Goal: Task Accomplishment & Management: Use online tool/utility

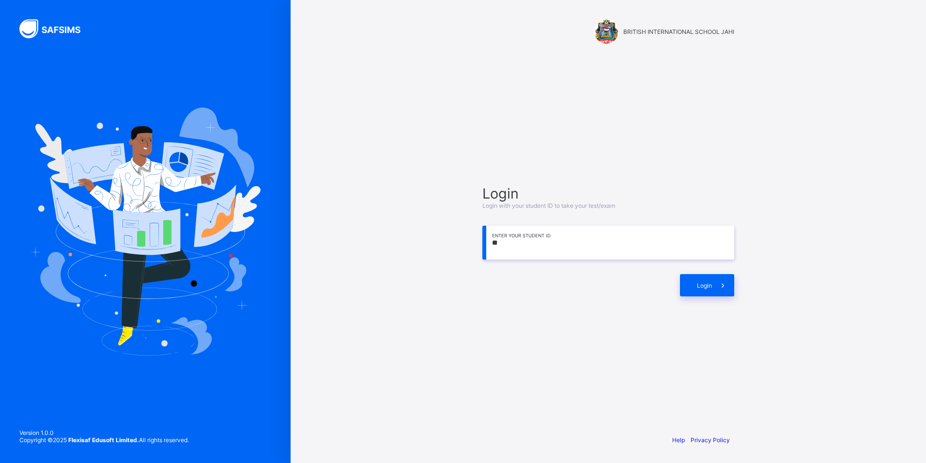
type input "*"
type input "**********"
click at [687, 288] on div "Login" at bounding box center [707, 285] width 54 height 22
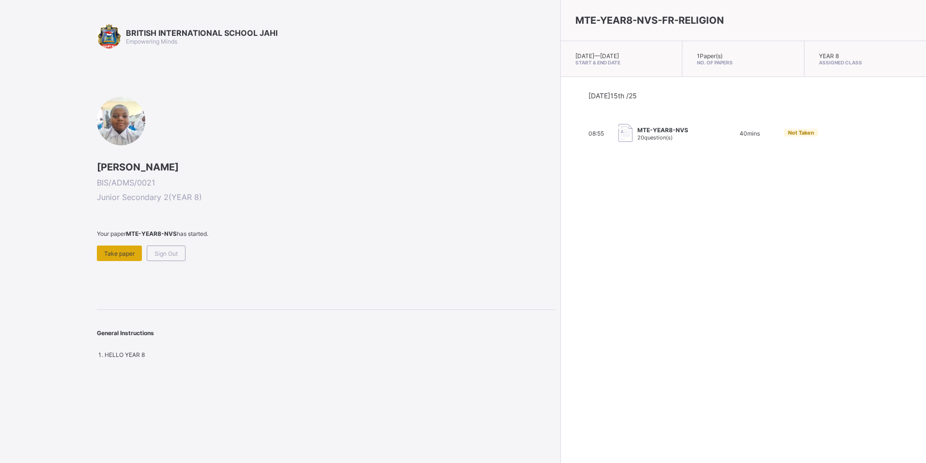
click at [125, 249] on div "Take paper" at bounding box center [119, 254] width 45 height 16
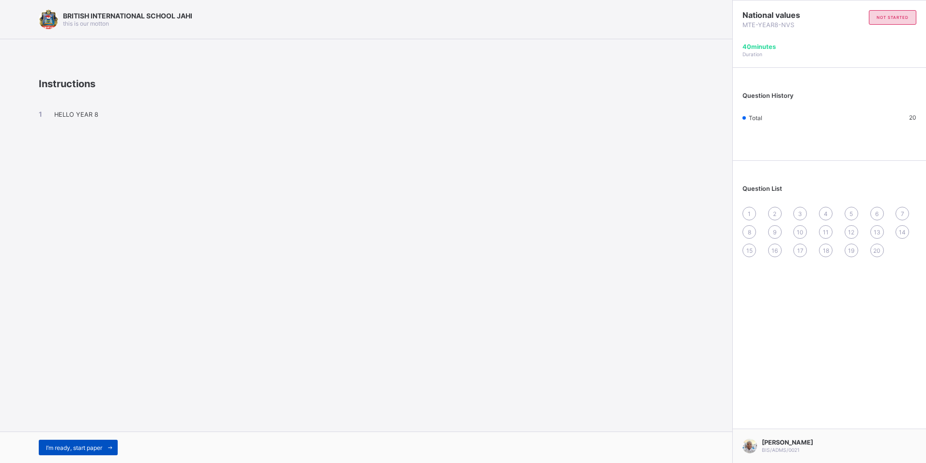
click at [106, 444] on span at bounding box center [110, 448] width 16 height 16
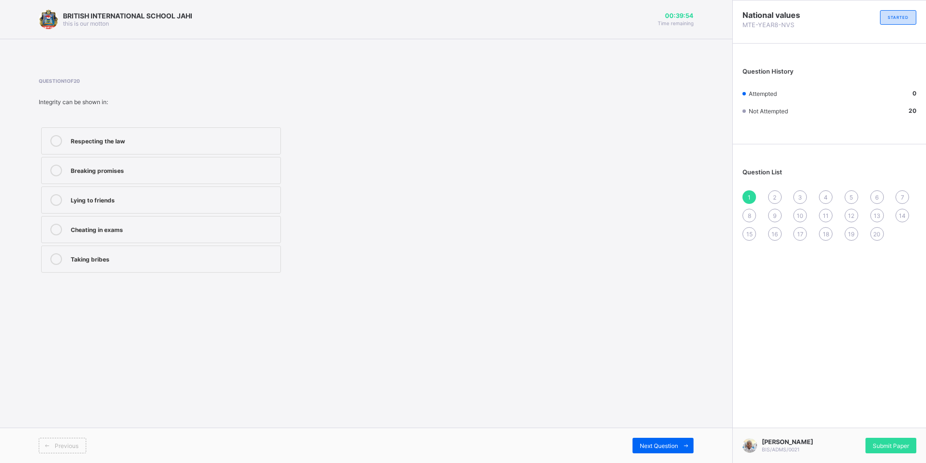
click at [195, 147] on label "Respecting the law" at bounding box center [161, 140] width 240 height 27
click at [663, 447] on span "Next Question" at bounding box center [659, 445] width 38 height 7
click at [220, 172] on div "Acts openly and honestly" at bounding box center [173, 170] width 205 height 10
click at [691, 450] on span at bounding box center [686, 446] width 16 height 16
click at [148, 263] on div "Fairness" at bounding box center [173, 258] width 205 height 10
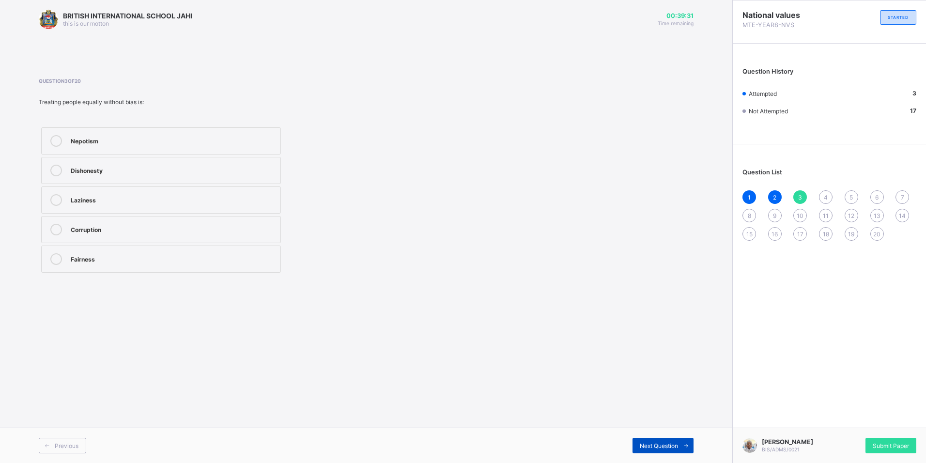
click at [657, 446] on span "Next Question" at bounding box center [659, 445] width 38 height 7
click at [155, 141] on div "It builds trust and respect" at bounding box center [173, 140] width 205 height 10
click at [637, 440] on div "Next Question" at bounding box center [663, 446] width 61 height 16
click at [165, 266] on label "Honesty and moral uprightness" at bounding box center [161, 259] width 240 height 27
click at [655, 442] on span "Next Question" at bounding box center [659, 445] width 38 height 7
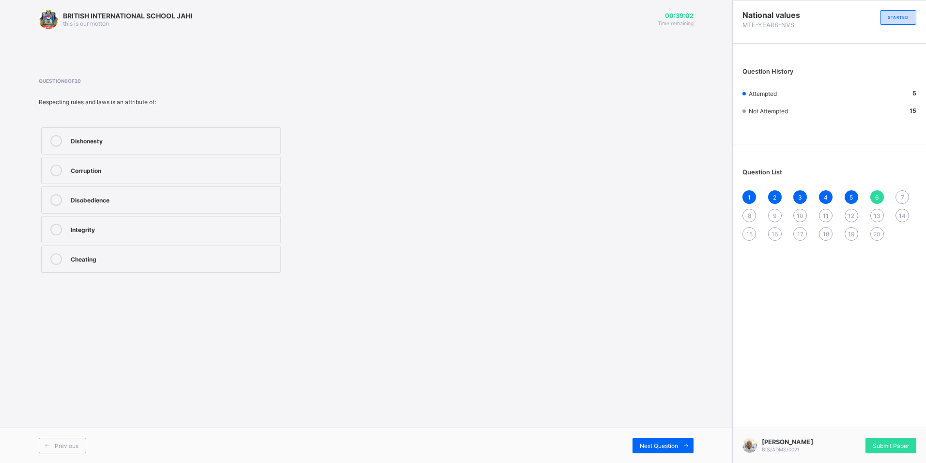
click at [106, 237] on label "Integrity" at bounding box center [161, 229] width 240 height 27
click at [665, 451] on div "Next Question" at bounding box center [663, 446] width 61 height 16
click at [164, 222] on label "Transparency" at bounding box center [161, 229] width 240 height 27
click at [675, 450] on div "Next Question" at bounding box center [663, 446] width 61 height 16
click at [169, 144] on div "Keeping to promises" at bounding box center [173, 140] width 205 height 10
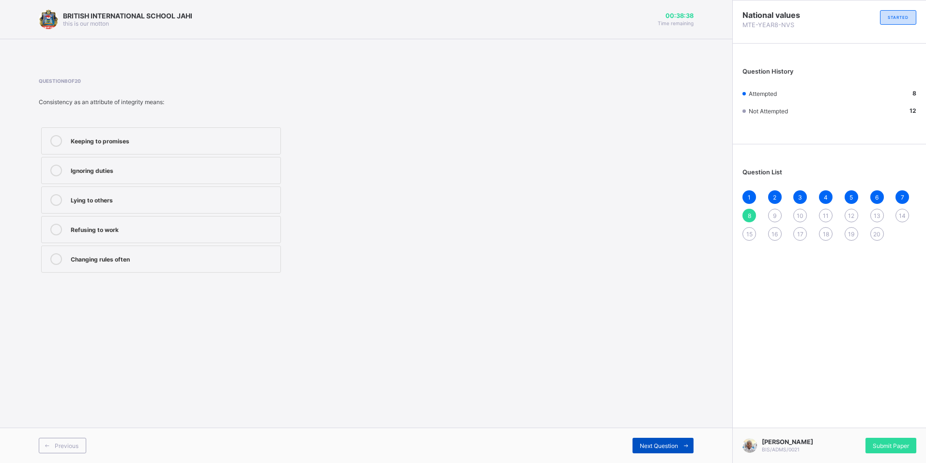
click at [639, 450] on div "Next Question" at bounding box center [663, 446] width 61 height 16
click at [157, 144] on div "Integrity" at bounding box center [173, 140] width 205 height 10
click at [644, 451] on div "Next Question" at bounding box center [663, 446] width 61 height 16
click at [135, 172] on div "Cheating" at bounding box center [173, 170] width 205 height 10
click at [647, 449] on span "Next Question" at bounding box center [659, 445] width 38 height 7
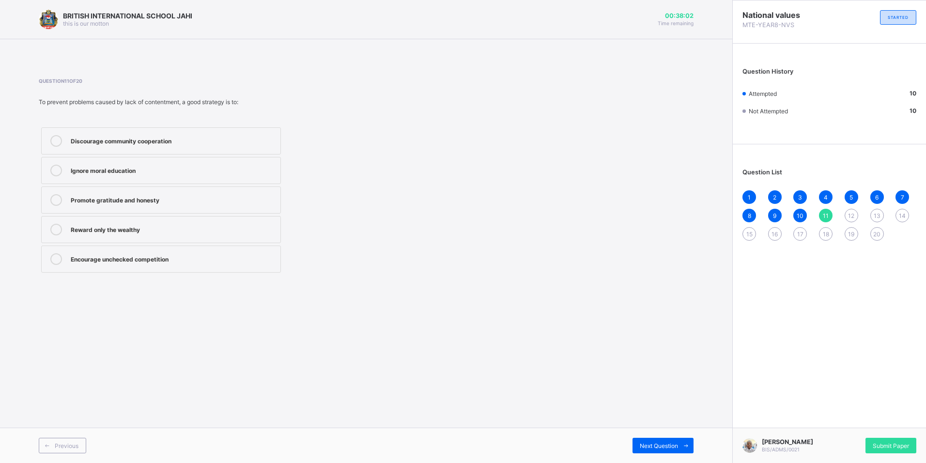
click at [186, 206] on label "Promote gratitude and honesty" at bounding box center [161, 200] width 240 height 27
click at [678, 446] on span "Next Question" at bounding box center [659, 445] width 38 height 7
click at [215, 148] on label "A public official embezzling funds due to greed" at bounding box center [161, 140] width 240 height 27
click at [659, 447] on span "Next Question" at bounding box center [659, 445] width 38 height 7
click at [220, 260] on div "Corruption and insecurity" at bounding box center [173, 258] width 205 height 10
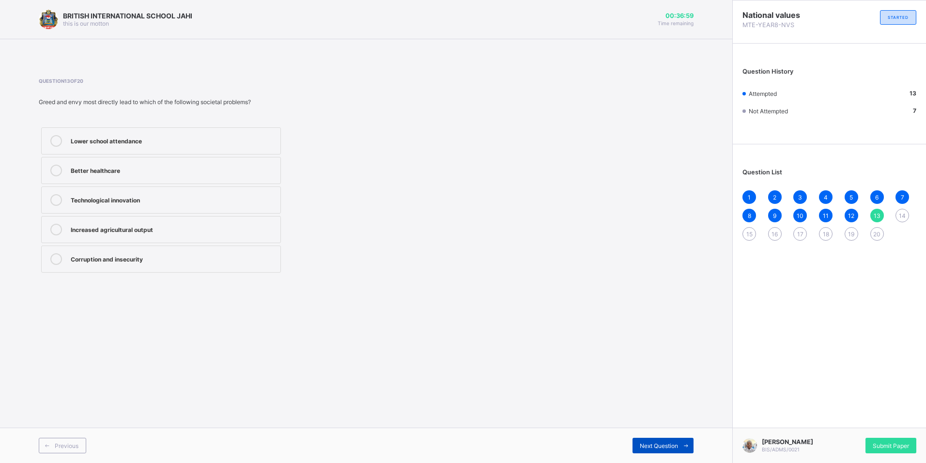
click at [654, 441] on div "Next Question" at bounding box center [663, 446] width 61 height 16
click at [202, 263] on div "Improved public trust" at bounding box center [173, 259] width 205 height 12
click at [659, 450] on div "Next Question" at bounding box center [663, 446] width 61 height 16
click at [680, 442] on span at bounding box center [686, 446] width 16 height 16
click at [207, 235] on div "Reduces rivalry and social tension" at bounding box center [173, 230] width 205 height 12
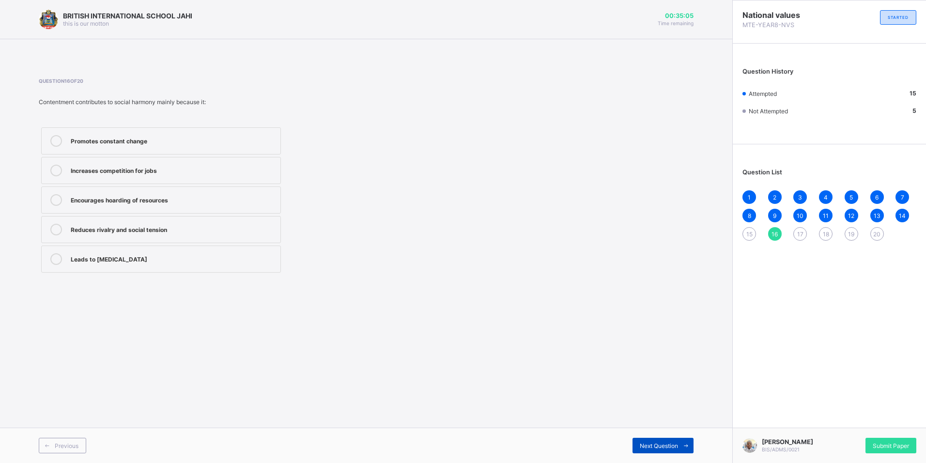
click at [690, 440] on span at bounding box center [686, 446] width 16 height 16
click at [227, 235] on div "Appreciating what they have and working hard" at bounding box center [173, 230] width 205 height 12
click at [654, 453] on div "Next Question" at bounding box center [663, 446] width 61 height 16
click at [148, 145] on div "Honesty and integrity" at bounding box center [173, 141] width 205 height 12
click at [640, 446] on span "Next Question" at bounding box center [659, 445] width 38 height 7
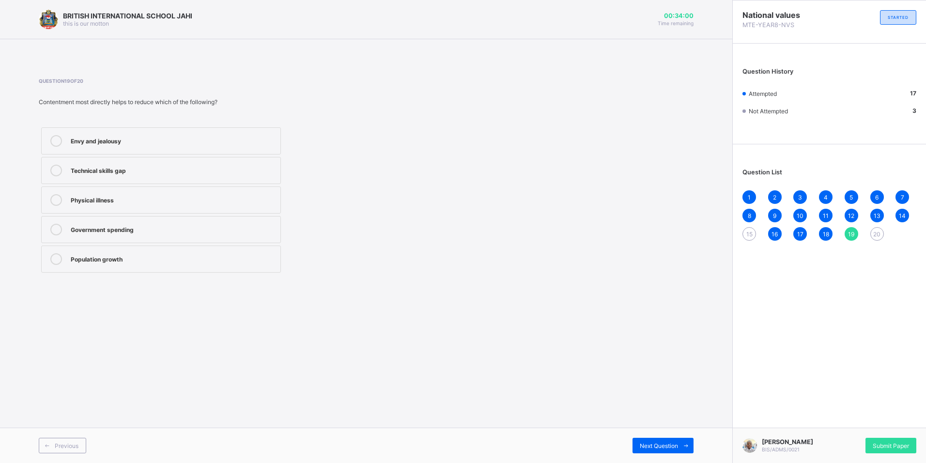
click at [139, 149] on label "Envy and jealousy" at bounding box center [161, 140] width 240 height 27
click at [687, 453] on span at bounding box center [686, 446] width 16 height 16
click at [144, 238] on label "Peace of mind" at bounding box center [161, 229] width 240 height 27
click at [747, 237] on span "15" at bounding box center [750, 234] width 6 height 7
click at [184, 204] on div "Improved emotional stability" at bounding box center [173, 200] width 205 height 12
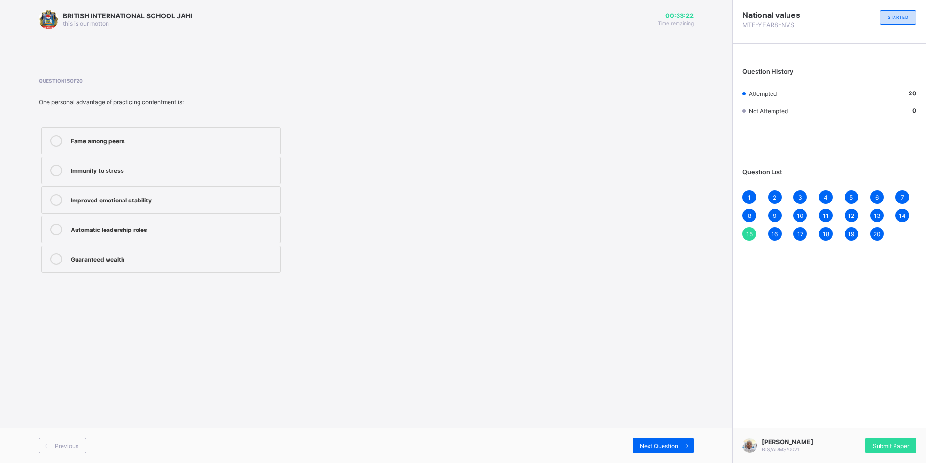
click at [879, 241] on div "1 2 3 4 5 6 7 8 9 10 11 12 13 14 15 16 17 18 19 20" at bounding box center [830, 215] width 174 height 50
click at [875, 236] on span "20" at bounding box center [877, 234] width 7 height 7
click at [898, 448] on div "Submit Paper" at bounding box center [891, 446] width 51 height 16
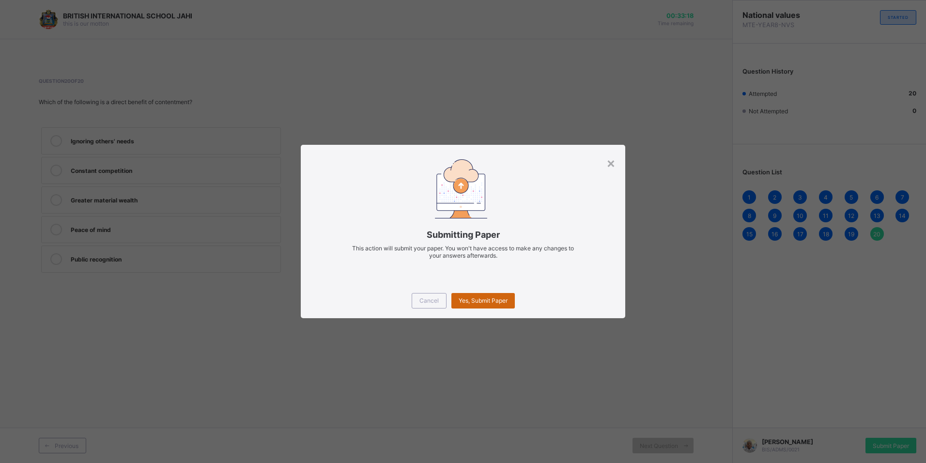
click at [498, 308] on div "Yes, Submit Paper" at bounding box center [483, 301] width 63 height 16
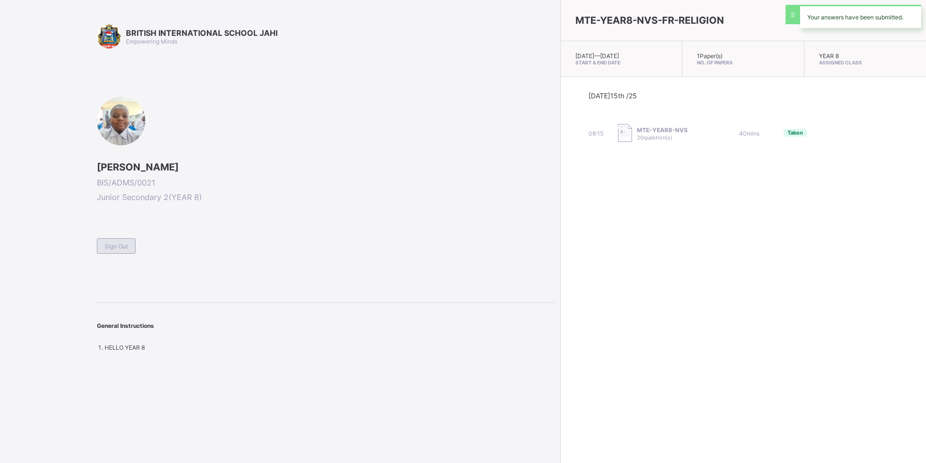
click at [117, 251] on div "Sign Out" at bounding box center [116, 246] width 39 height 16
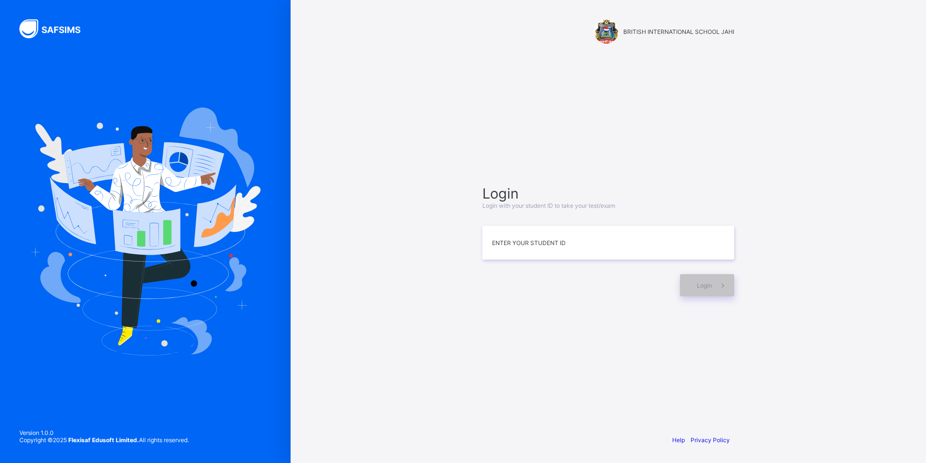
click at [23, 452] on div "Version 1.0.0 Copyright © 2025 Flexisaf Edusoft Limited. All rights reserved." at bounding box center [104, 442] width 208 height 44
drag, startPoint x: 23, startPoint y: 452, endPoint x: 32, endPoint y: 449, distance: 9.7
click at [32, 449] on div "Version 1.0.0 Copyright © 2025 Flexisaf Edusoft Limited. All rights reserved." at bounding box center [104, 442] width 208 height 44
click at [566, 246] on input at bounding box center [609, 243] width 252 height 34
type input "**********"
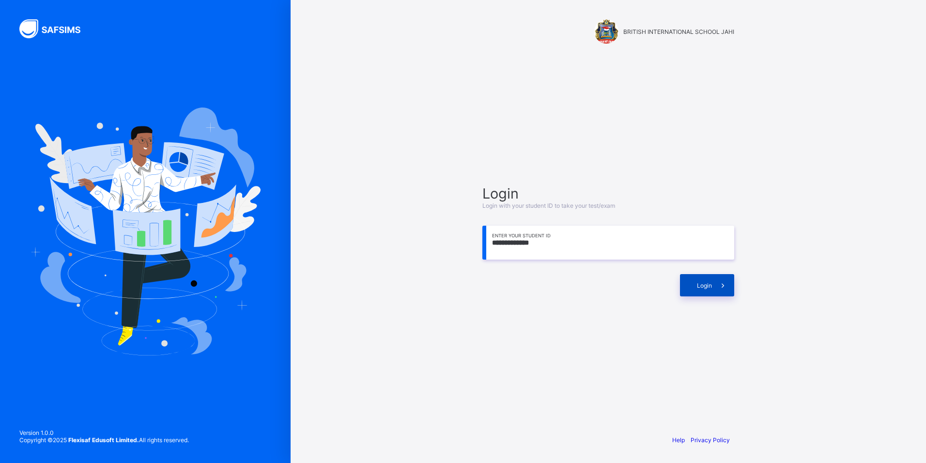
click at [693, 280] on div "Login" at bounding box center [707, 285] width 54 height 22
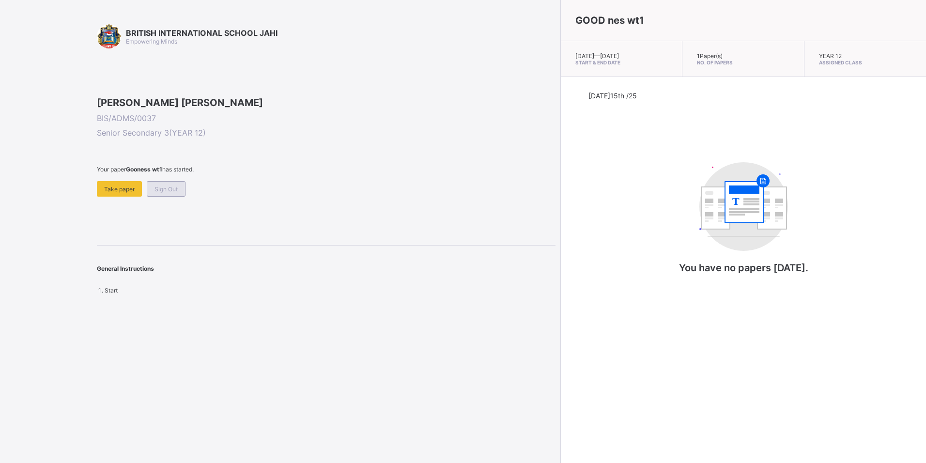
click at [180, 197] on div "Sign Out" at bounding box center [166, 189] width 39 height 16
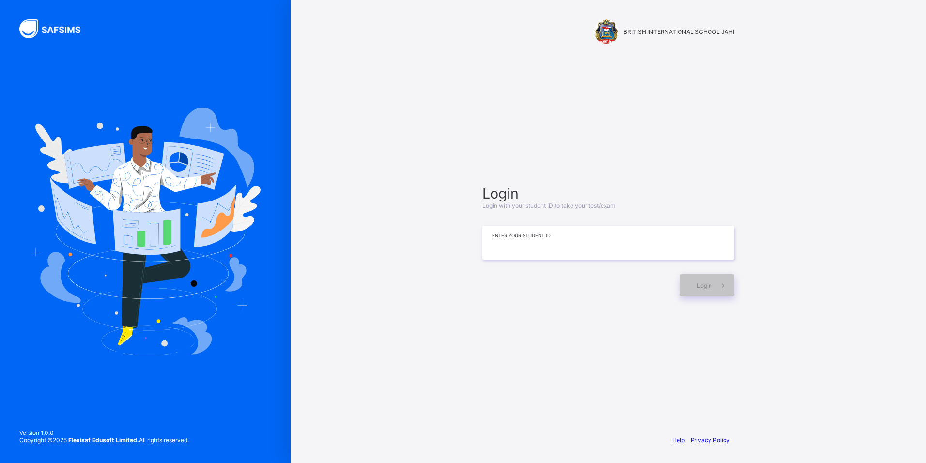
click at [533, 248] on input at bounding box center [609, 243] width 252 height 34
click at [631, 125] on div "Login Login with your student ID to take your test/exam Enter your Student ID L…" at bounding box center [608, 240] width 271 height 333
click at [526, 248] on input at bounding box center [609, 243] width 252 height 34
drag, startPoint x: 482, startPoint y: 200, endPoint x: 493, endPoint y: 200, distance: 11.1
click at [493, 200] on div "Login Login with your student ID to take your test/exam Enter your Student ID L…" at bounding box center [608, 240] width 271 height 333
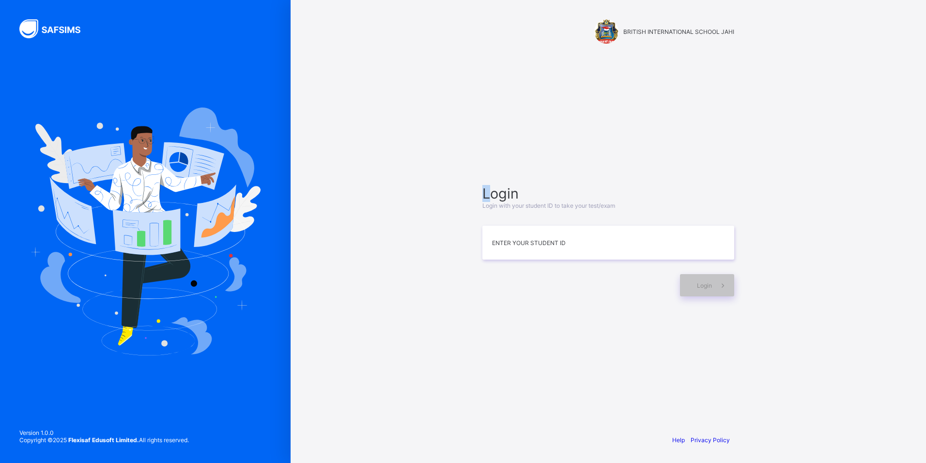
click at [488, 195] on span "Login" at bounding box center [609, 193] width 252 height 17
drag, startPoint x: 478, startPoint y: 194, endPoint x: 567, endPoint y: 198, distance: 89.2
click at [567, 198] on div "Login Login with your student ID to take your test/exam Enter your Student ID L…" at bounding box center [608, 240] width 271 height 333
click at [561, 191] on span "Login" at bounding box center [609, 193] width 252 height 17
drag, startPoint x: 26, startPoint y: 130, endPoint x: 89, endPoint y: 173, distance: 75.7
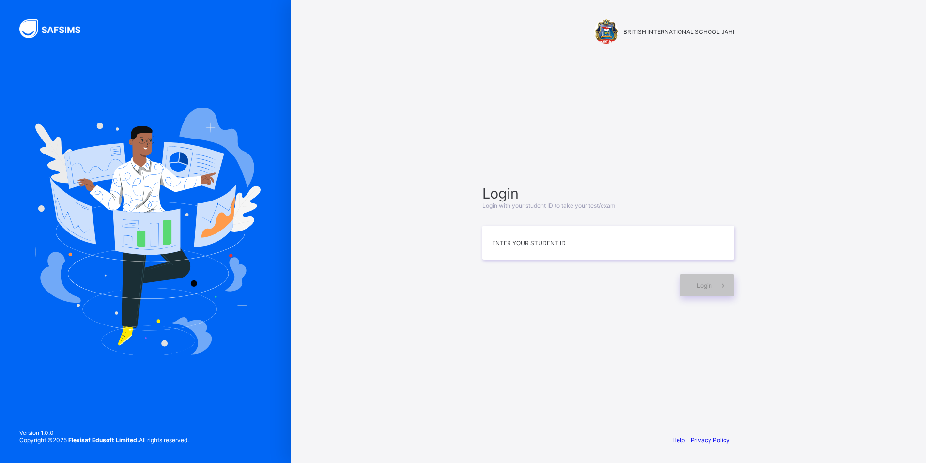
click at [89, 173] on div at bounding box center [145, 231] width 291 height 463
click at [528, 256] on input at bounding box center [609, 243] width 252 height 34
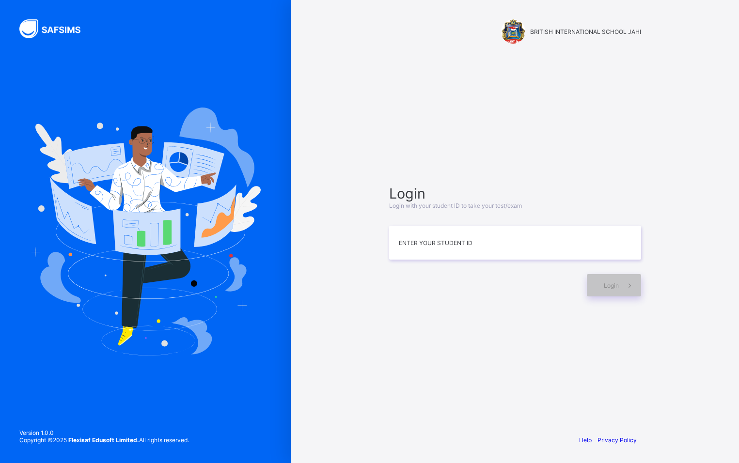
drag, startPoint x: 121, startPoint y: 220, endPoint x: 250, endPoint y: 117, distance: 165.4
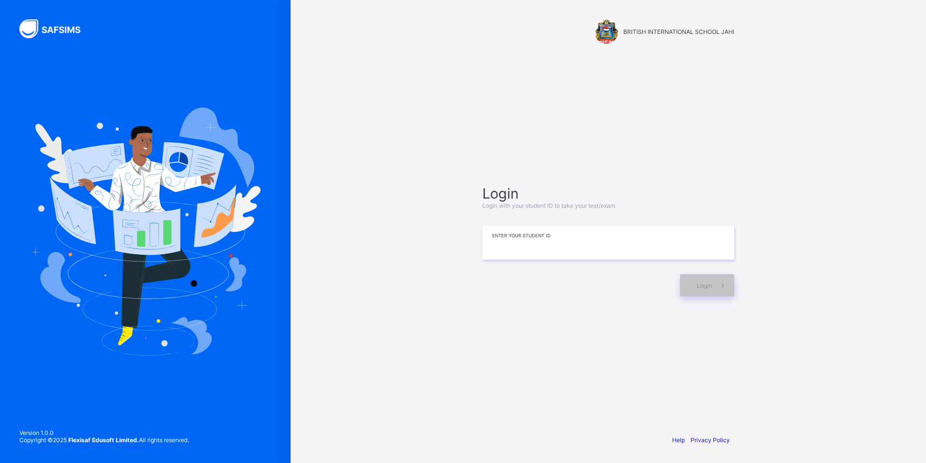
click at [577, 253] on input at bounding box center [609, 243] width 252 height 34
type input "**********"
click at [697, 291] on div "Login" at bounding box center [707, 285] width 54 height 22
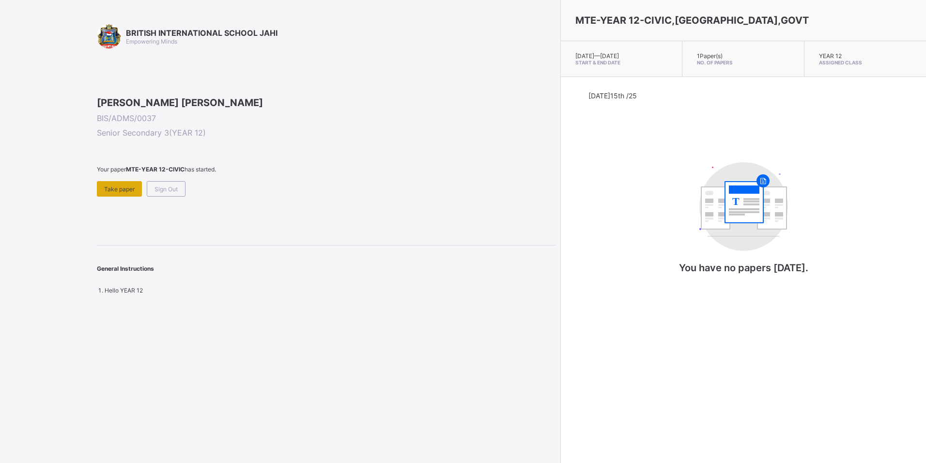
click at [121, 197] on div "Take paper" at bounding box center [119, 189] width 45 height 16
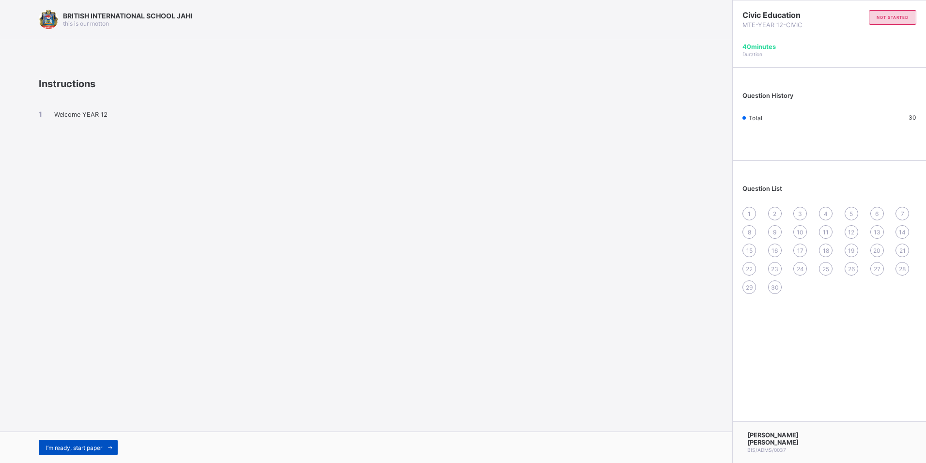
click at [87, 447] on span "I’m ready, start paper" at bounding box center [74, 447] width 56 height 7
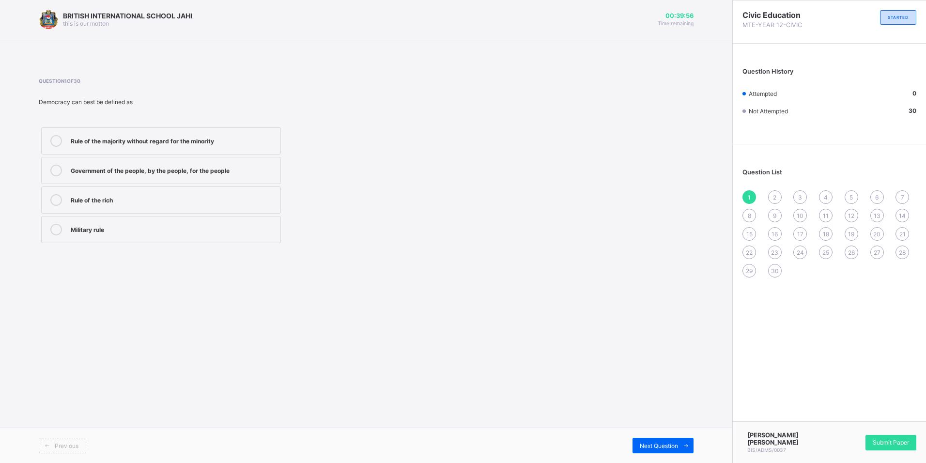
click at [170, 178] on label "Government of the people, by the people, for the people" at bounding box center [161, 170] width 240 height 27
click at [653, 443] on span "Next Question" at bounding box center [659, 445] width 38 height 7
click at [203, 187] on label "election" at bounding box center [161, 200] width 240 height 27
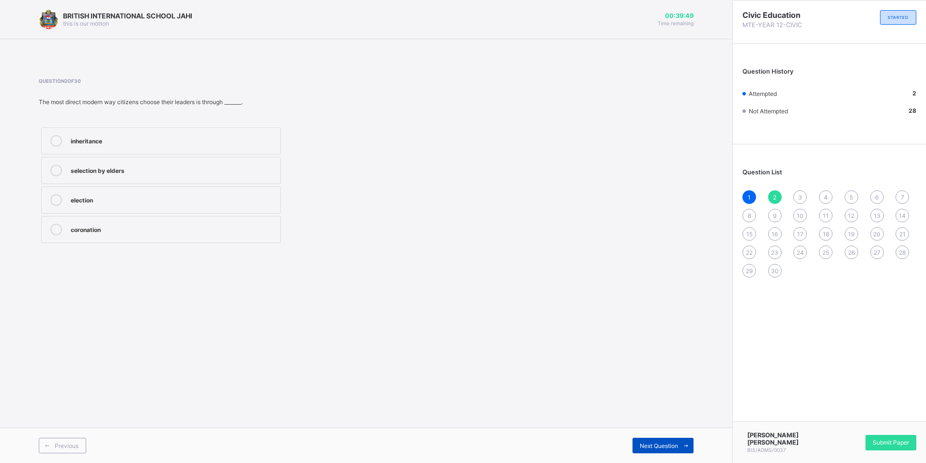
click at [668, 445] on span "Next Question" at bounding box center [659, 445] width 38 height 7
click at [101, 182] on label "peaceful and lawful" at bounding box center [161, 170] width 240 height 27
click at [650, 448] on span "Next Question" at bounding box center [659, 445] width 38 height 7
click at [50, 450] on span at bounding box center [47, 446] width 16 height 16
click at [82, 231] on div "violent and destructive" at bounding box center [173, 229] width 205 height 10
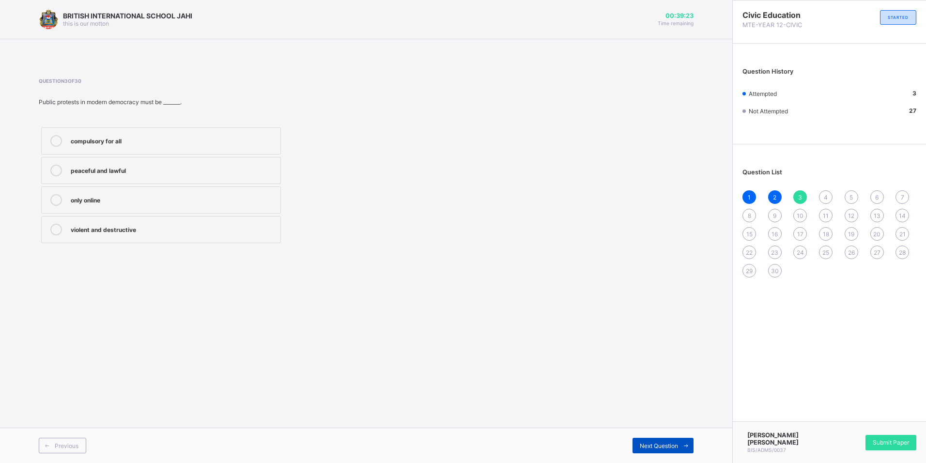
click at [684, 446] on icon at bounding box center [686, 446] width 7 height 6
click at [133, 203] on div "INEC" at bounding box center [173, 199] width 205 height 10
click at [654, 449] on span "Next Question" at bounding box center [659, 445] width 38 height 7
click at [134, 226] on div "creating civic awareness" at bounding box center [173, 229] width 205 height 10
click at [680, 447] on span at bounding box center [686, 446] width 16 height 16
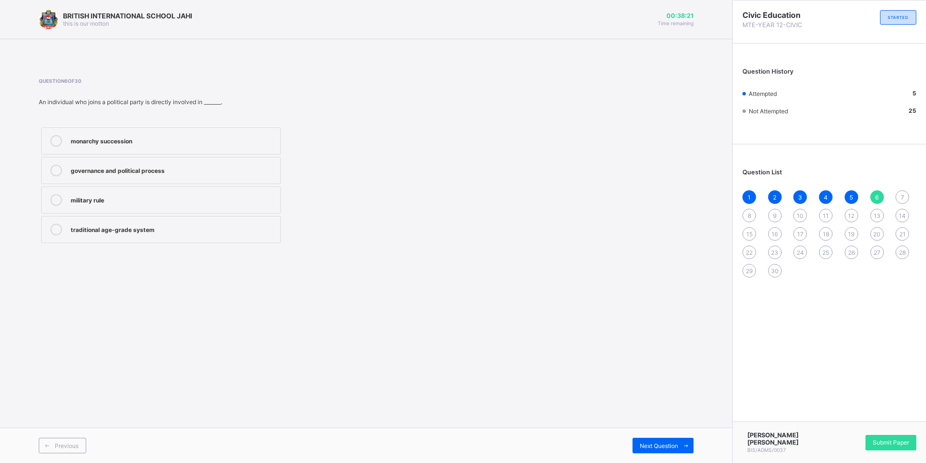
click at [157, 161] on label "governance and political process" at bounding box center [161, 170] width 240 height 27
click at [645, 448] on span "Next Question" at bounding box center [659, 445] width 38 height 7
click at [206, 241] on label "Strengthening democracy" at bounding box center [161, 229] width 240 height 27
click at [51, 449] on span at bounding box center [47, 446] width 16 height 16
click at [50, 449] on span at bounding box center [47, 446] width 16 height 16
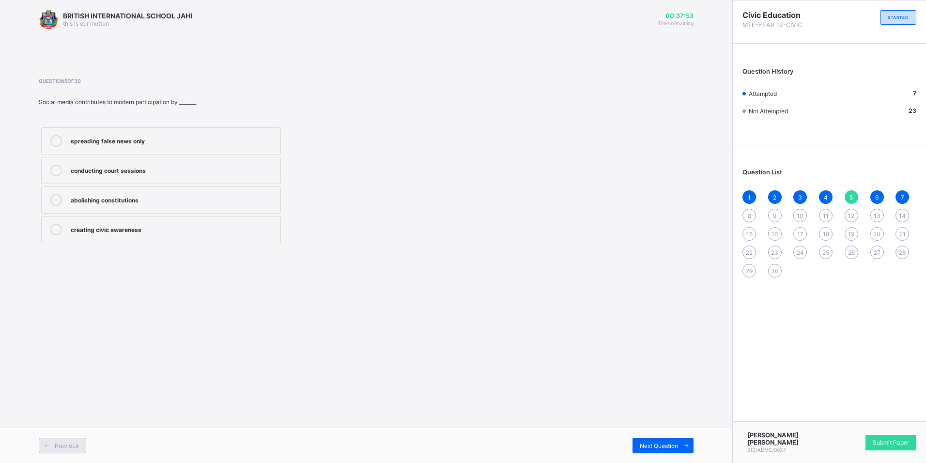
click at [50, 449] on span at bounding box center [47, 446] width 16 height 16
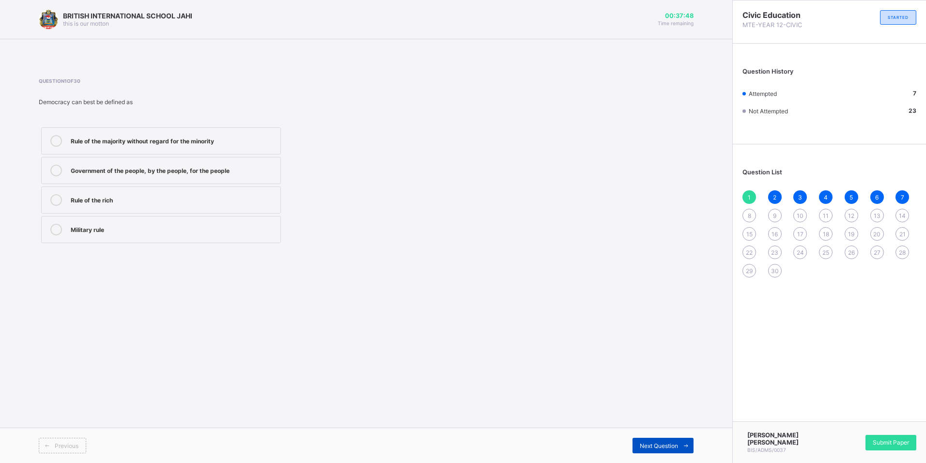
click at [670, 443] on span "Next Question" at bounding box center [659, 445] width 38 height 7
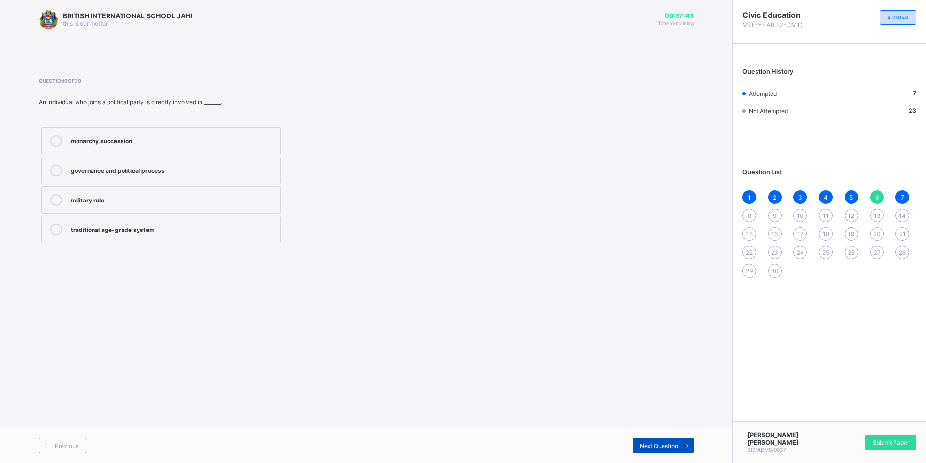
click at [670, 443] on span "Next Question" at bounding box center [659, 445] width 38 height 7
click at [193, 208] on label "armed struggle" at bounding box center [161, 200] width 240 height 27
click at [644, 443] on span "Next Question" at bounding box center [659, 445] width 38 height 7
click at [170, 204] on div "Town hall meetings" at bounding box center [173, 200] width 205 height 12
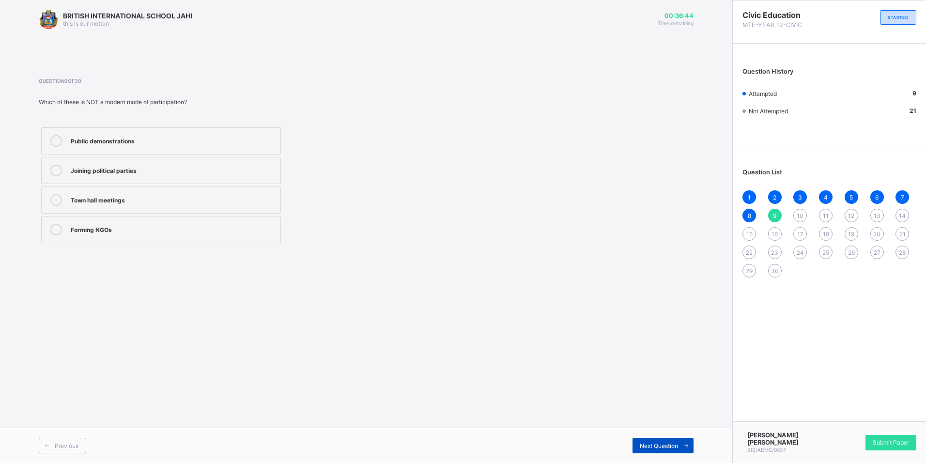
click at [677, 452] on div "Next Question" at bounding box center [663, 446] width 61 height 16
click at [135, 198] on div "choosing leaders" at bounding box center [173, 199] width 205 height 10
click at [649, 446] on span "Next Question" at bounding box center [659, 445] width 38 height 7
click at [149, 195] on div "democratic society" at bounding box center [173, 199] width 205 height 10
click at [652, 444] on span "Next Question" at bounding box center [659, 445] width 38 height 7
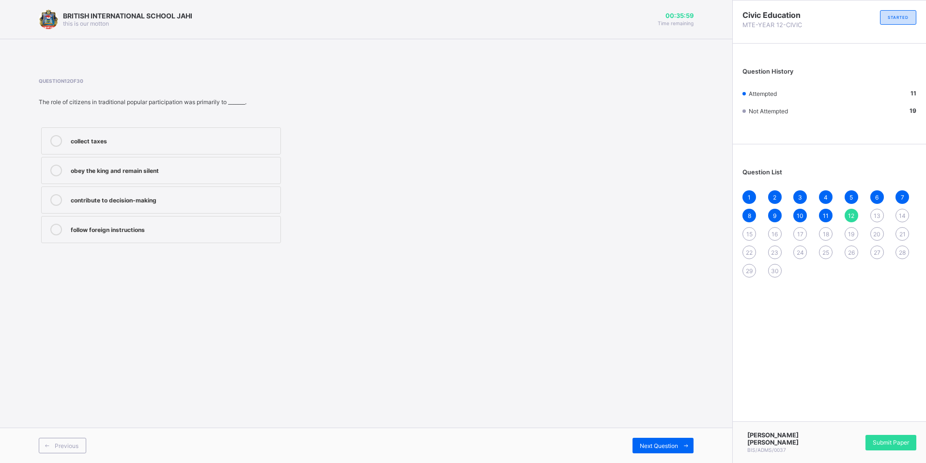
click at [124, 192] on label "contribute to decision-making" at bounding box center [161, 200] width 240 height 27
click at [675, 448] on span "Next Question" at bounding box center [659, 445] width 38 height 7
click at [175, 200] on div "age-grade systems" at bounding box center [173, 199] width 205 height 10
click at [685, 440] on span at bounding box center [686, 446] width 16 height 16
click at [121, 139] on div "communal labour" at bounding box center [173, 140] width 205 height 10
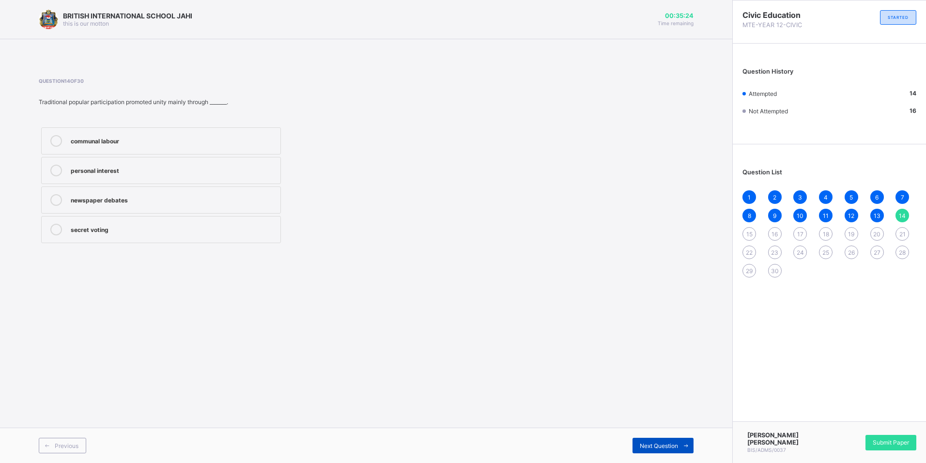
click at [679, 440] on span at bounding box center [686, 446] width 16 height 16
click at [52, 450] on span at bounding box center [47, 446] width 16 height 16
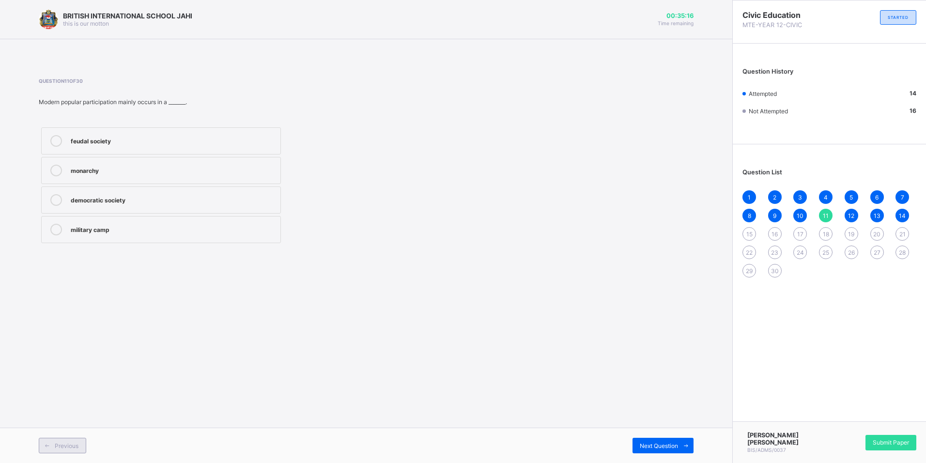
click at [52, 450] on span at bounding box center [47, 446] width 16 height 16
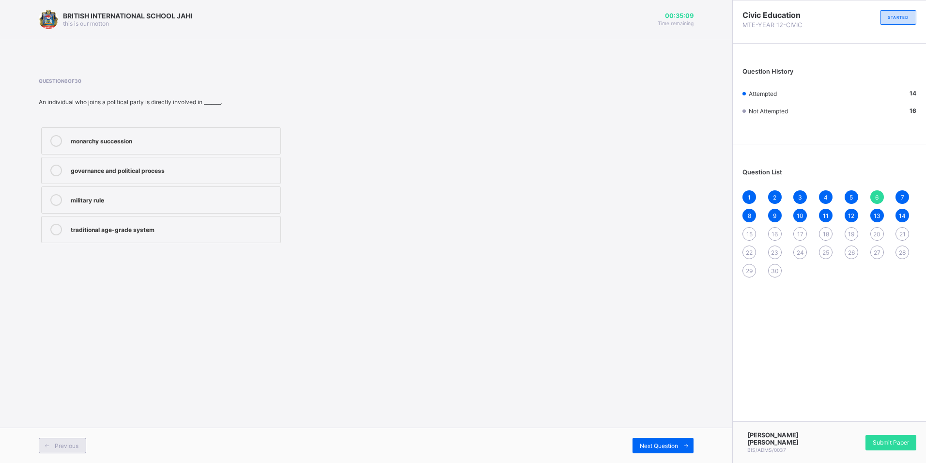
click at [52, 450] on span at bounding box center [47, 446] width 16 height 16
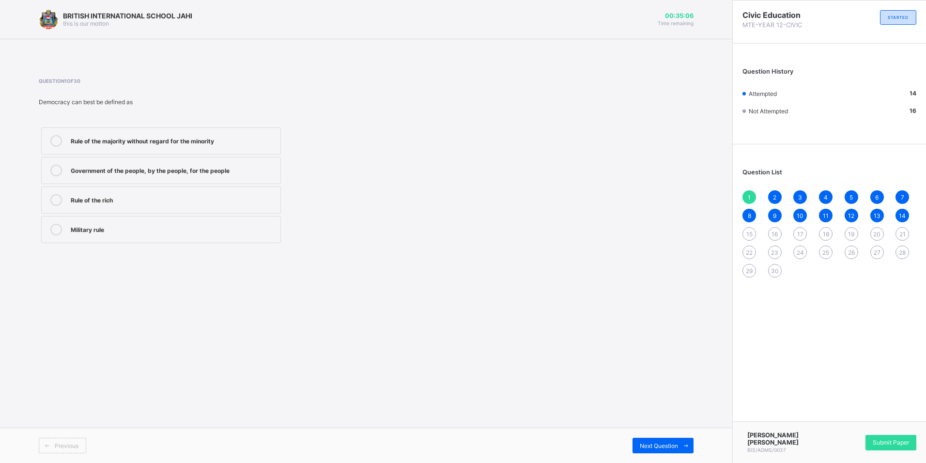
click at [52, 450] on span at bounding box center [47, 446] width 16 height 16
click at [752, 235] on span "15" at bounding box center [750, 234] width 6 height 7
click at [135, 171] on div "Cultural associations" at bounding box center [173, 170] width 205 height 10
click at [673, 442] on span "Next Question" at bounding box center [659, 445] width 38 height 7
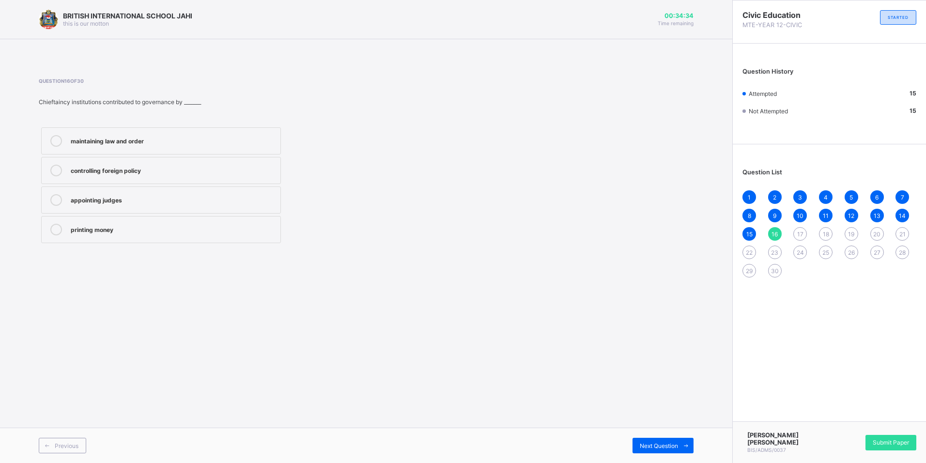
click at [154, 150] on label "maintaining law and order" at bounding box center [161, 140] width 240 height 27
click at [643, 448] on span "Next Question" at bounding box center [659, 445] width 38 height 7
click at [184, 139] on div "enforce laws and discipline" at bounding box center [173, 140] width 205 height 10
click at [659, 445] on span "Next Question" at bounding box center [659, 445] width 38 height 7
click at [133, 199] on div "provided labour and community service" at bounding box center [173, 199] width 205 height 10
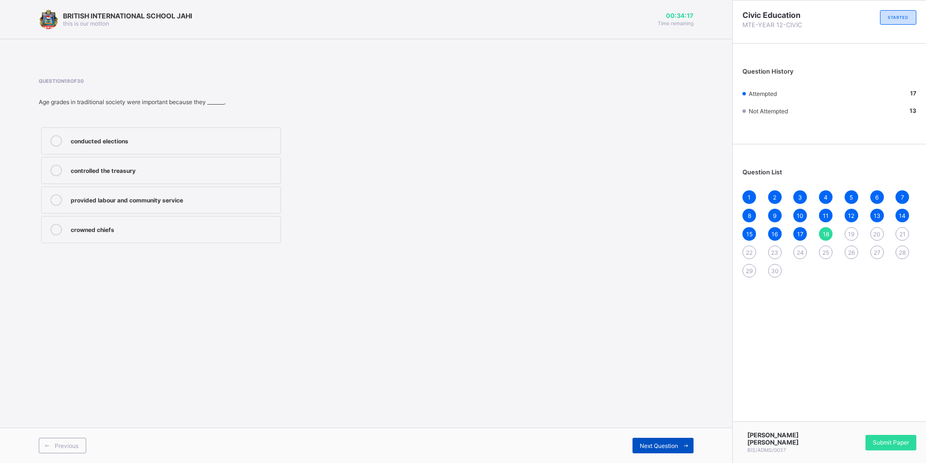
click at [649, 443] on span "Next Question" at bounding box center [659, 445] width 38 height 7
click at [137, 236] on label "Town hall meetings" at bounding box center [161, 229] width 240 height 27
click at [686, 444] on icon at bounding box center [686, 446] width 7 height 6
click at [122, 240] on label "making laws and settling disputes" at bounding box center [161, 229] width 240 height 27
click at [676, 444] on span "Next Question" at bounding box center [659, 445] width 38 height 7
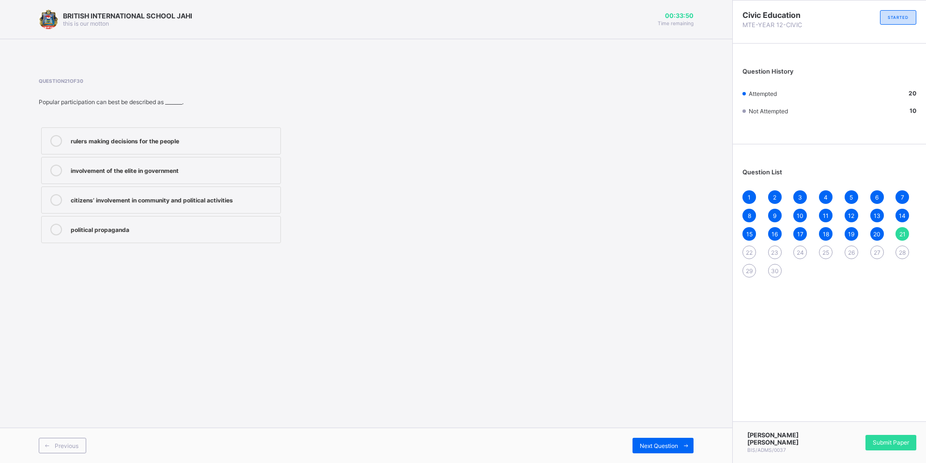
click at [250, 205] on div "citizens’ involvement in community and political activities" at bounding box center [173, 200] width 205 height 12
click at [652, 443] on span "Next Question" at bounding box center [659, 445] width 38 height 7
click at [132, 225] on div "Citizens refusing to vote" at bounding box center [173, 229] width 205 height 10
click at [665, 443] on span "Next Question" at bounding box center [659, 445] width 38 height 7
click at [144, 138] on div "It promotes democracy" at bounding box center [173, 140] width 205 height 10
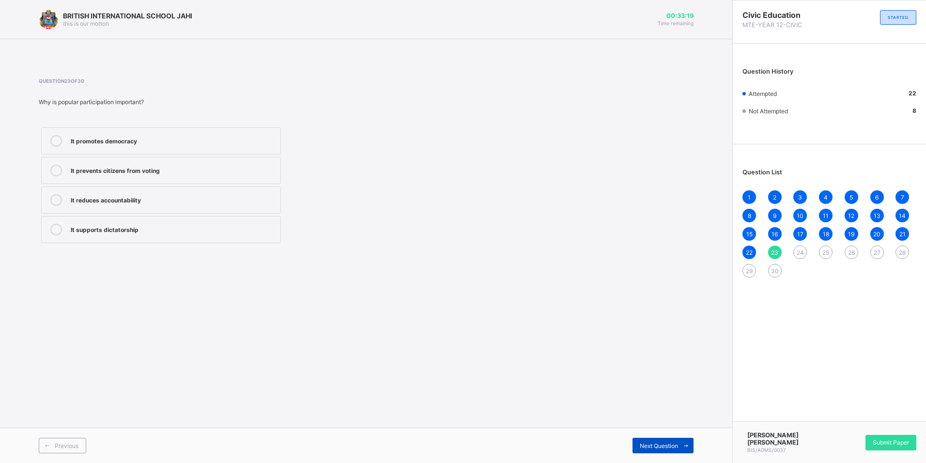
click at [676, 442] on span "Next Question" at bounding box center [659, 445] width 38 height 7
click at [63, 443] on span "Previous" at bounding box center [67, 445] width 24 height 7
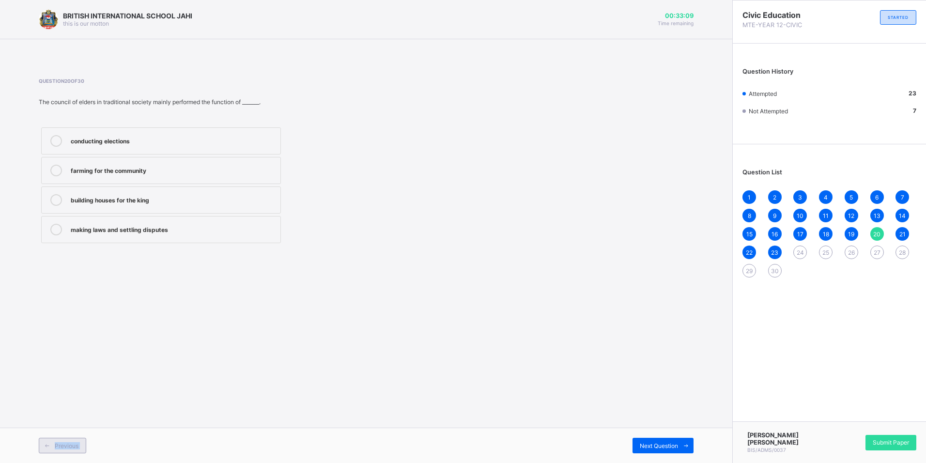
click at [63, 443] on span "Previous" at bounding box center [67, 445] width 24 height 7
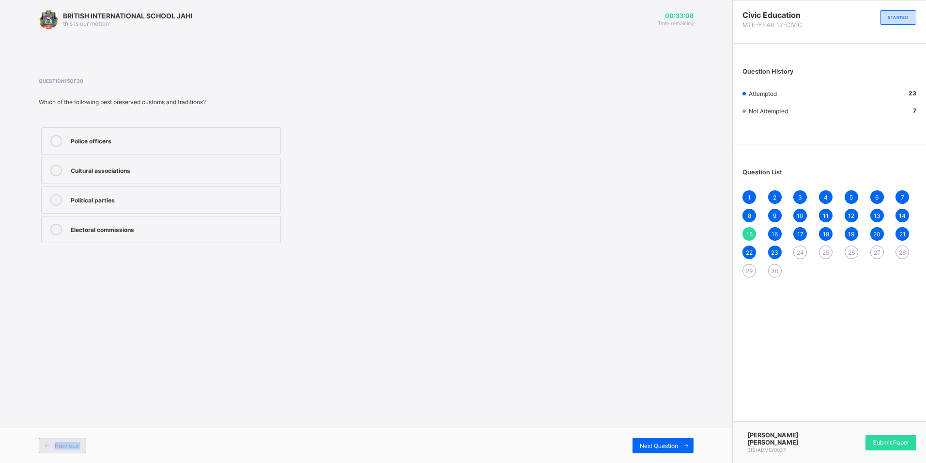
click at [63, 443] on span "Previous" at bounding box center [67, 445] width 24 height 7
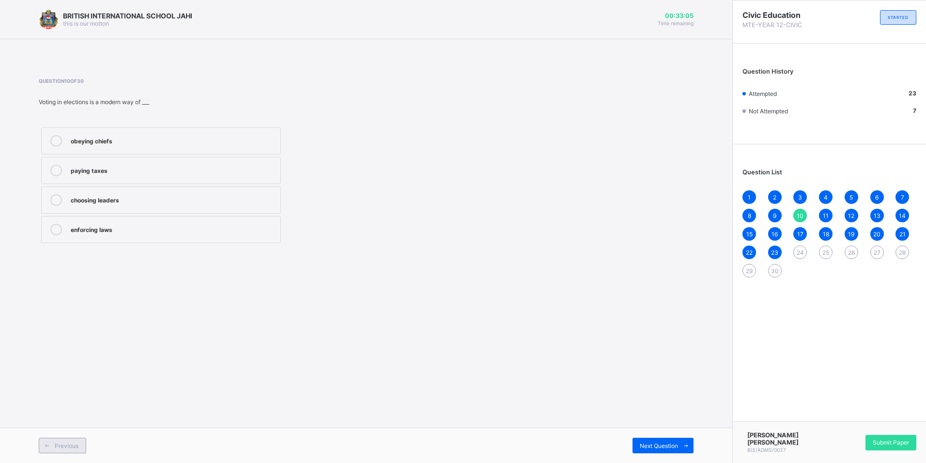
click at [63, 443] on span "Previous" at bounding box center [67, 445] width 24 height 7
click at [58, 442] on span "Previous" at bounding box center [67, 445] width 24 height 7
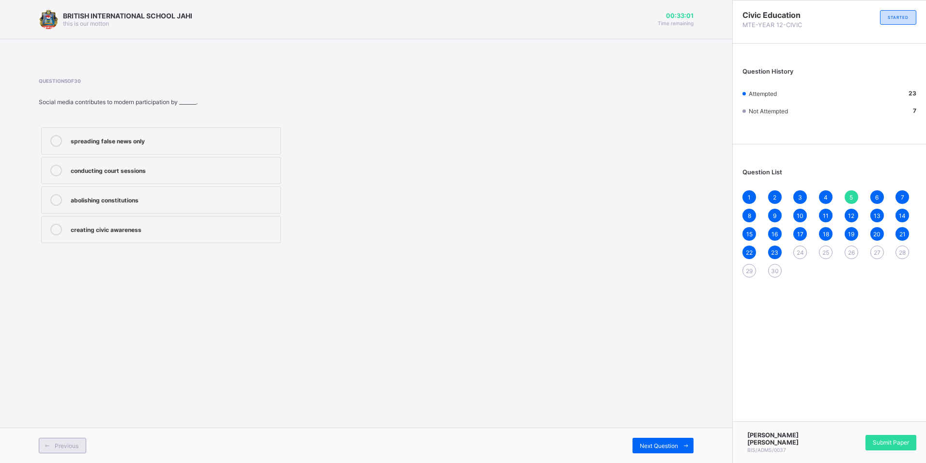
click at [58, 442] on span "Previous" at bounding box center [67, 445] width 24 height 7
click at [152, 169] on div "peaceful and lawful" at bounding box center [173, 170] width 205 height 10
click at [681, 446] on span at bounding box center [686, 446] width 16 height 16
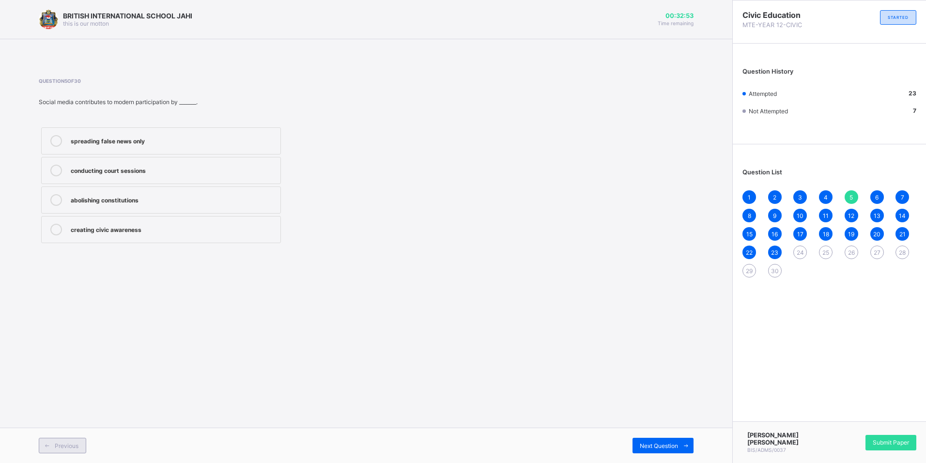
click at [52, 447] on span at bounding box center [47, 446] width 16 height 16
click at [73, 445] on span "Previous" at bounding box center [67, 445] width 24 height 7
click at [654, 446] on span "Next Question" at bounding box center [659, 445] width 38 height 7
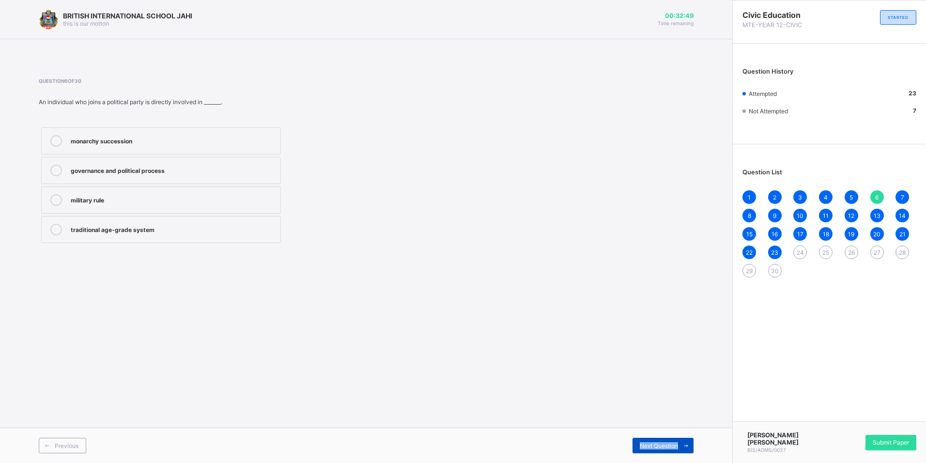
click at [654, 446] on span "Next Question" at bounding box center [659, 445] width 38 height 7
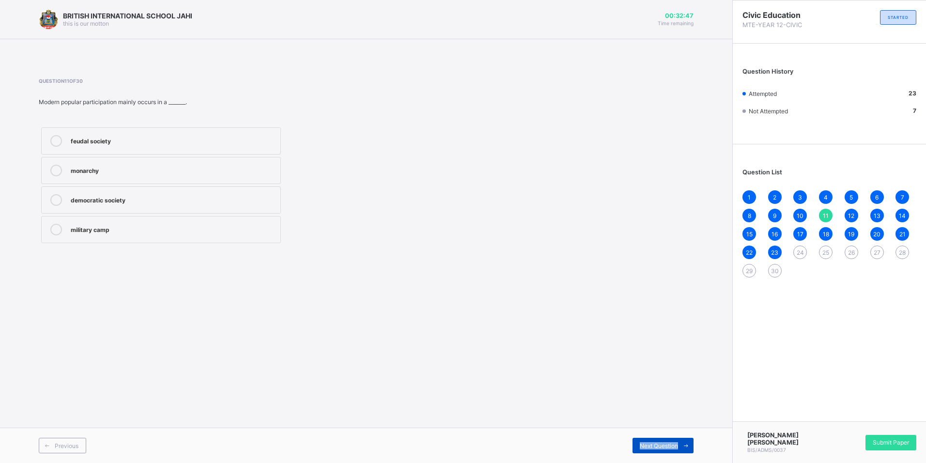
click at [654, 446] on span "Next Question" at bounding box center [659, 445] width 38 height 7
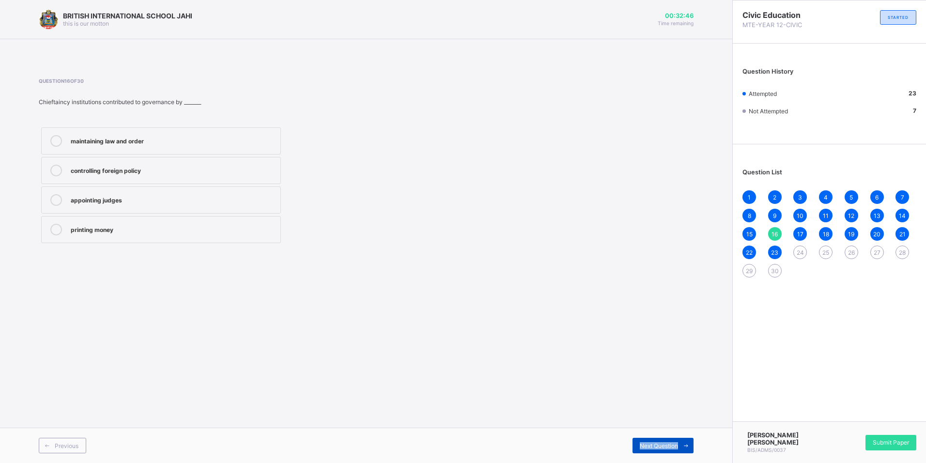
click at [654, 446] on span "Next Question" at bounding box center [659, 445] width 38 height 7
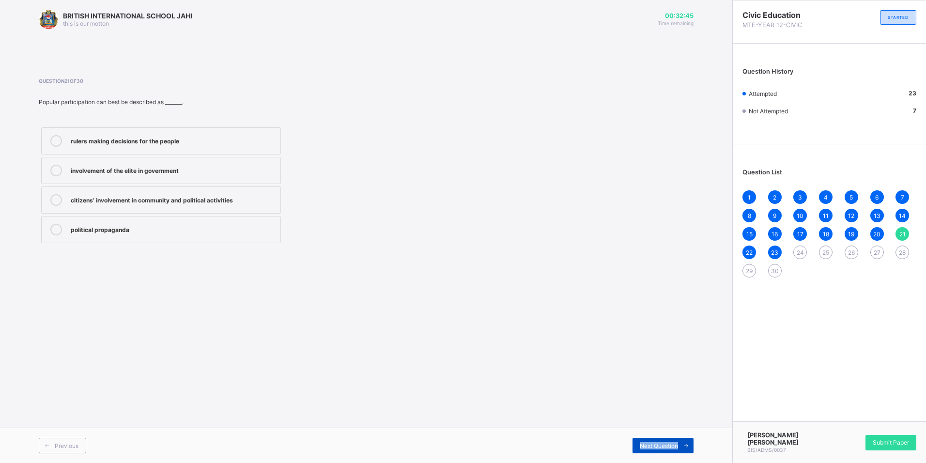
click at [654, 446] on span "Next Question" at bounding box center [659, 445] width 38 height 7
click at [105, 171] on div "Social participation" at bounding box center [173, 170] width 205 height 10
click at [653, 444] on span "Next Question" at bounding box center [659, 445] width 38 height 7
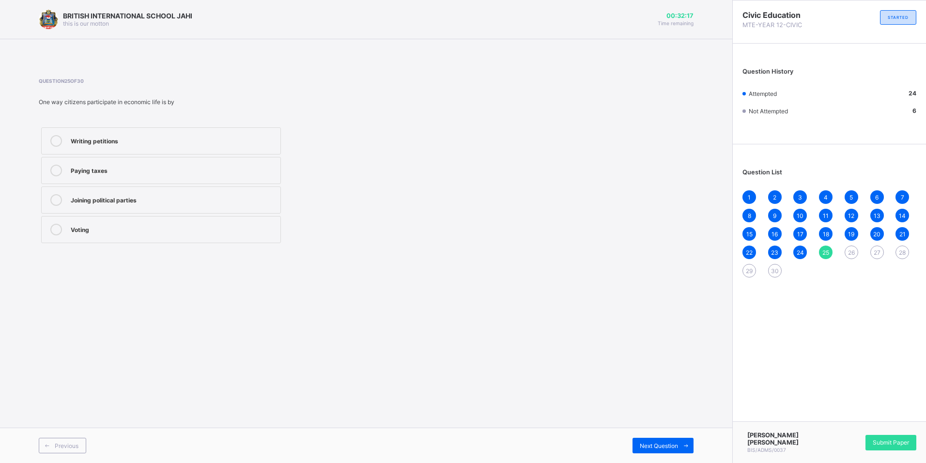
click at [135, 172] on div "Paying taxes" at bounding box center [173, 170] width 205 height 10
click at [670, 451] on div "Next Question" at bounding box center [663, 446] width 61 height 16
click at [126, 223] on label "Social participation" at bounding box center [161, 229] width 240 height 27
click at [668, 442] on span "Next Question" at bounding box center [659, 445] width 38 height 7
click at [129, 164] on label "Political participation" at bounding box center [161, 170] width 240 height 27
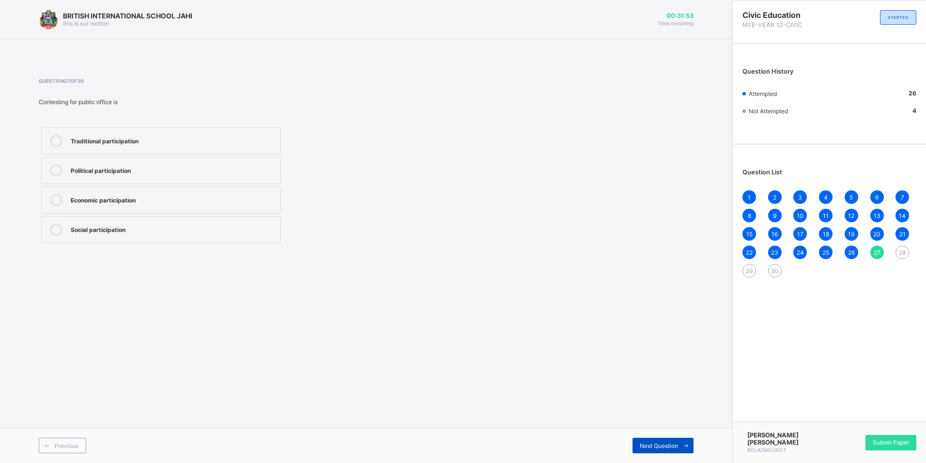
click at [671, 441] on div "Next Question" at bounding box center [663, 446] width 61 height 16
click at [148, 227] on div "Social participation" at bounding box center [173, 229] width 205 height 10
click at [644, 440] on div "Next Question" at bounding box center [663, 446] width 61 height 16
click at [106, 153] on label "Political" at bounding box center [161, 140] width 240 height 27
click at [656, 442] on span "Next Question" at bounding box center [659, 445] width 38 height 7
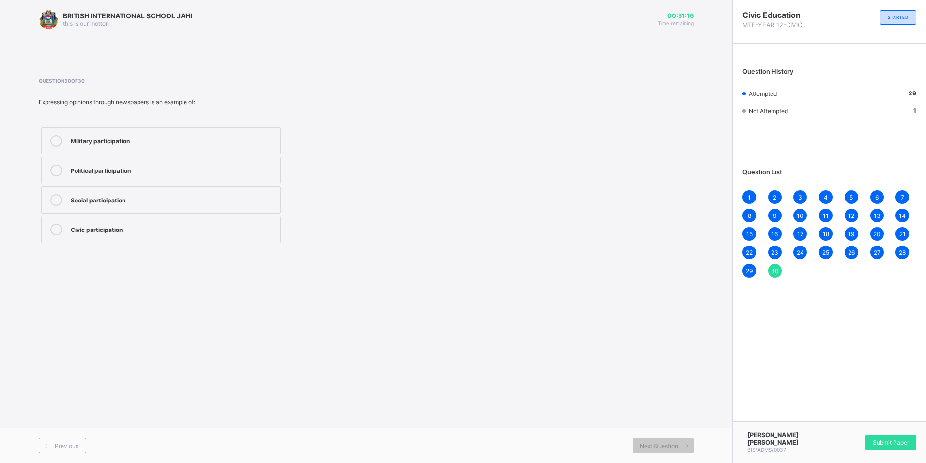
click at [129, 204] on div "Social participation" at bounding box center [173, 200] width 205 height 12
click at [466, 349] on div "BRITISH INTERNATIONAL SCHOOL JAHI this is our motton 00:30:58 Time remaining Qu…" at bounding box center [366, 231] width 733 height 463
click at [178, 204] on div "Social participation" at bounding box center [173, 199] width 205 height 10
click at [62, 445] on span "Previous" at bounding box center [67, 445] width 24 height 7
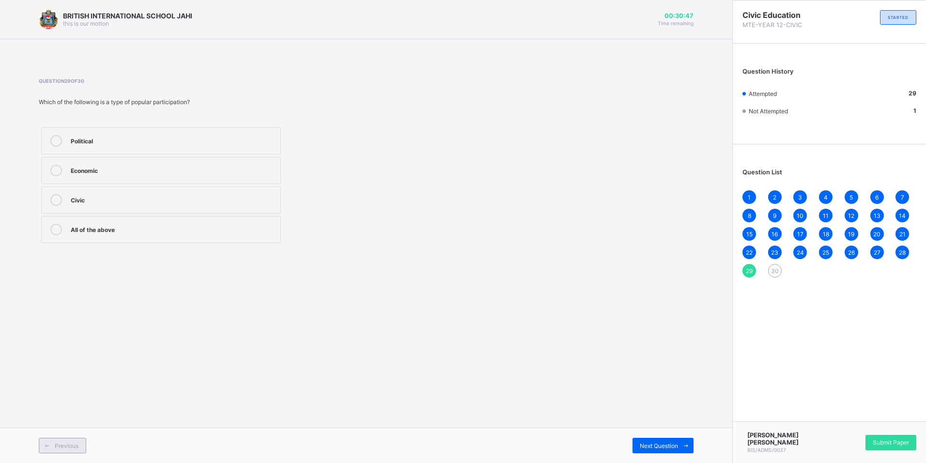
click at [52, 445] on span at bounding box center [47, 446] width 16 height 16
click at [45, 448] on icon at bounding box center [47, 446] width 7 height 6
click at [657, 440] on div "Next Question" at bounding box center [663, 446] width 61 height 16
click at [71, 450] on div "Previous" at bounding box center [62, 446] width 47 height 16
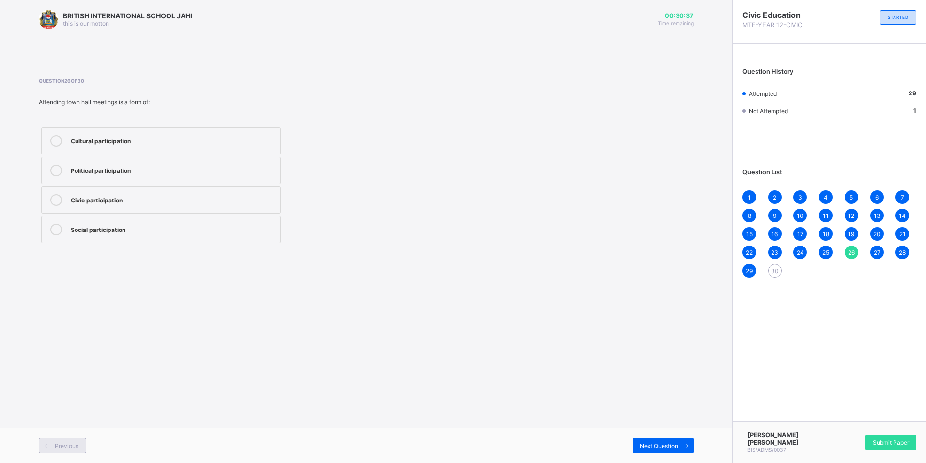
click at [71, 450] on div "Previous" at bounding box center [62, 446] width 47 height 16
click at [655, 448] on span "Next Question" at bounding box center [659, 445] width 38 height 7
click at [891, 439] on div "Submit Paper" at bounding box center [891, 443] width 51 height 16
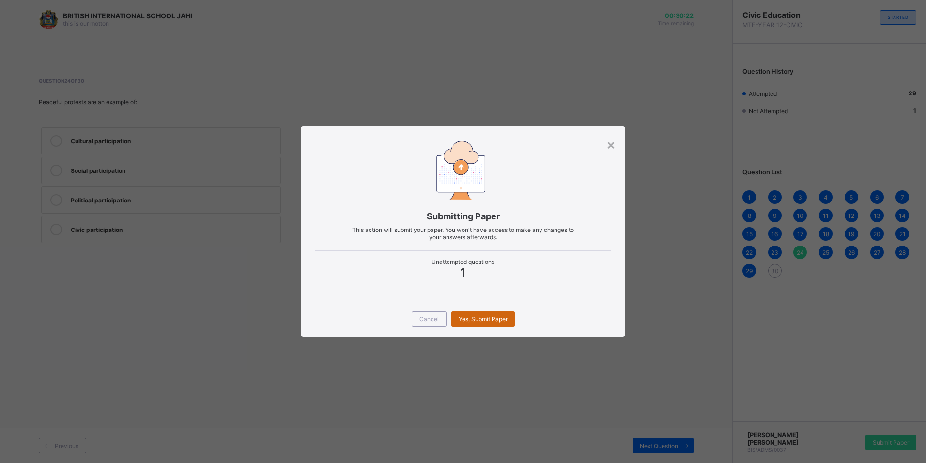
click at [502, 316] on span "Yes, Submit Paper" at bounding box center [483, 318] width 49 height 7
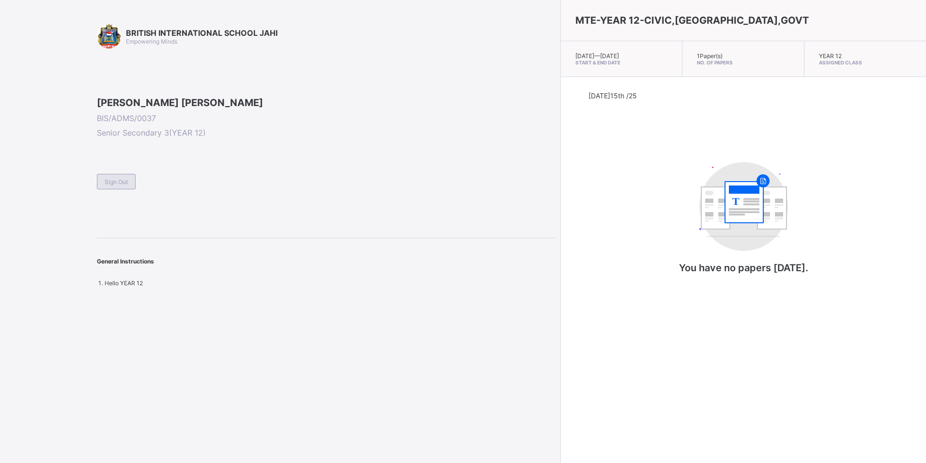
click at [112, 186] on span "Sign Out" at bounding box center [116, 181] width 23 height 7
